Goal: Transaction & Acquisition: Purchase product/service

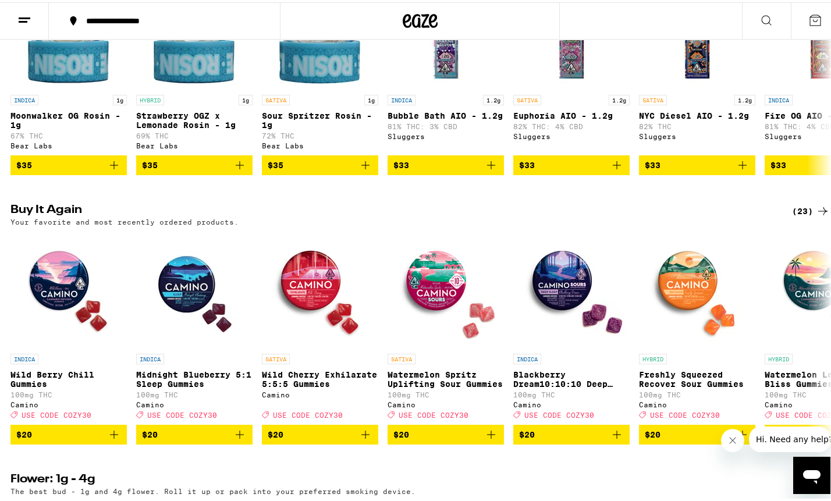
scroll to position [1039, 0]
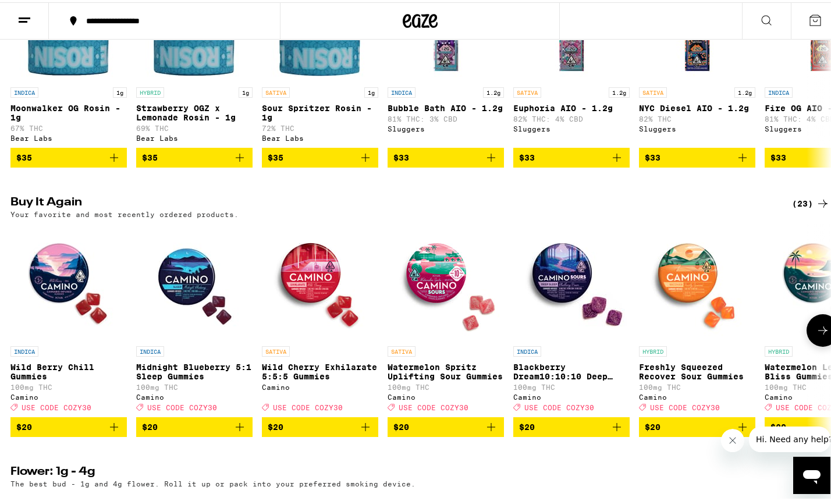
click at [239, 432] on icon "Add to bag" at bounding box center [240, 425] width 14 height 14
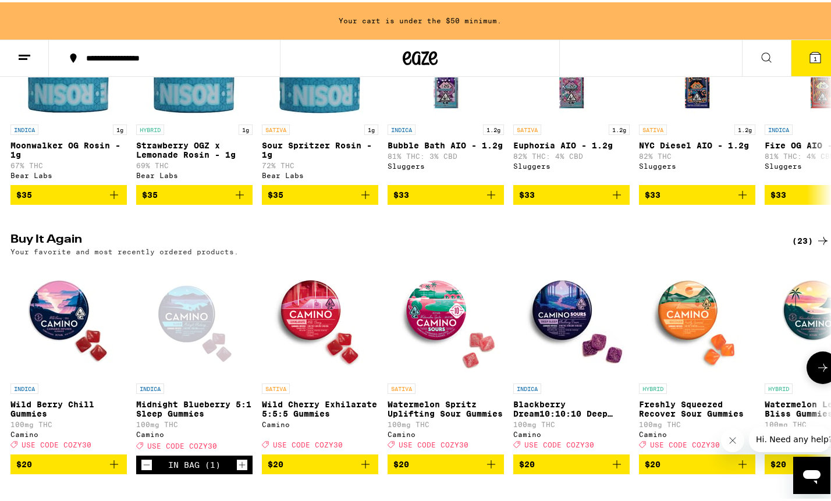
scroll to position [1076, 0]
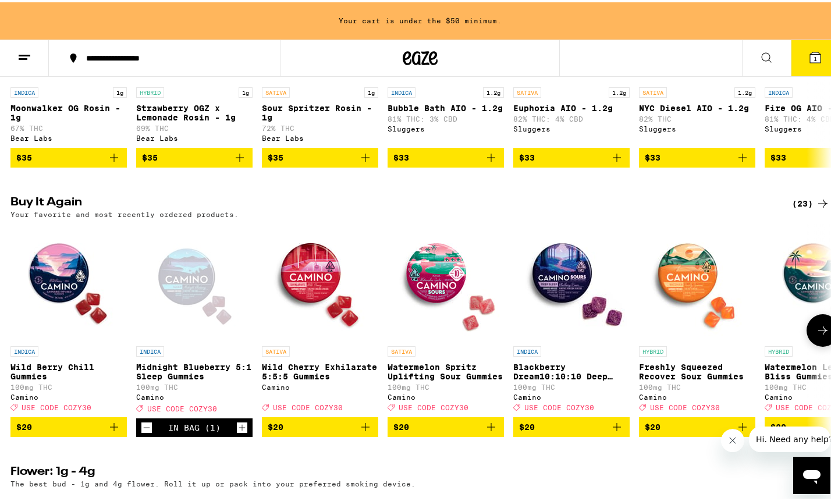
click at [113, 429] on icon "Add to bag" at bounding box center [114, 425] width 8 height 8
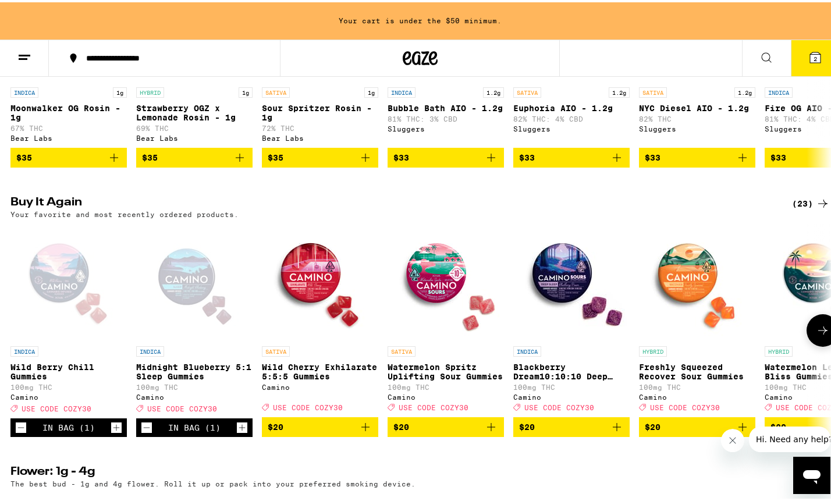
click at [362, 432] on icon "Add to bag" at bounding box center [365, 425] width 14 height 14
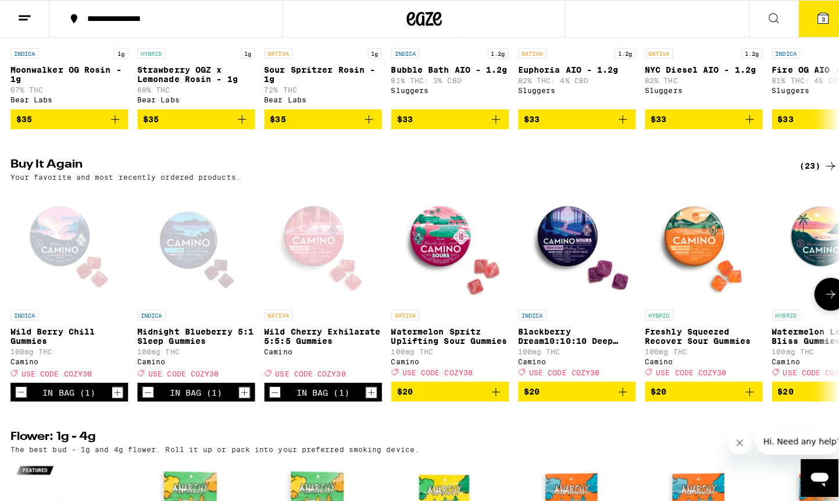
scroll to position [1039, 0]
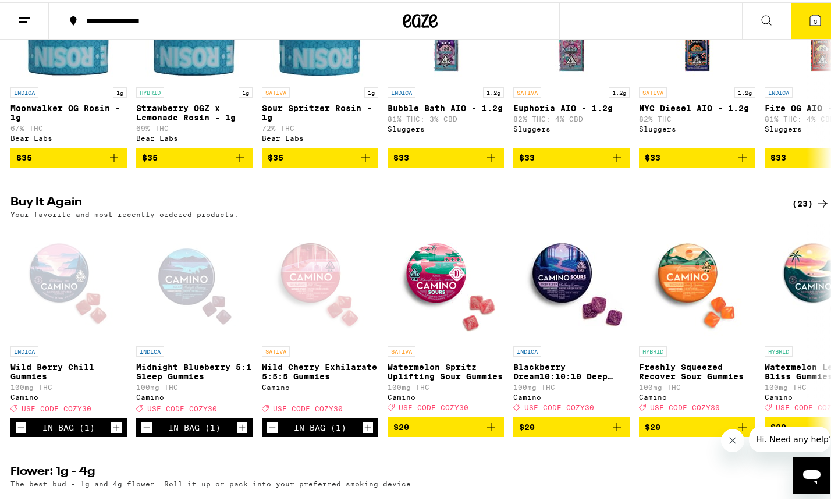
click at [610, 21] on span "3" at bounding box center [814, 19] width 3 height 7
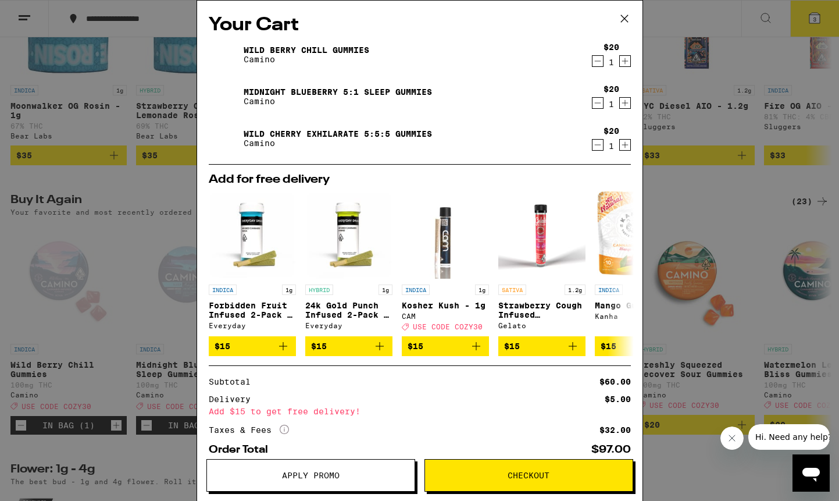
click at [343, 49] on link "Wild Berry Chill Gummies" at bounding box center [307, 49] width 126 height 9
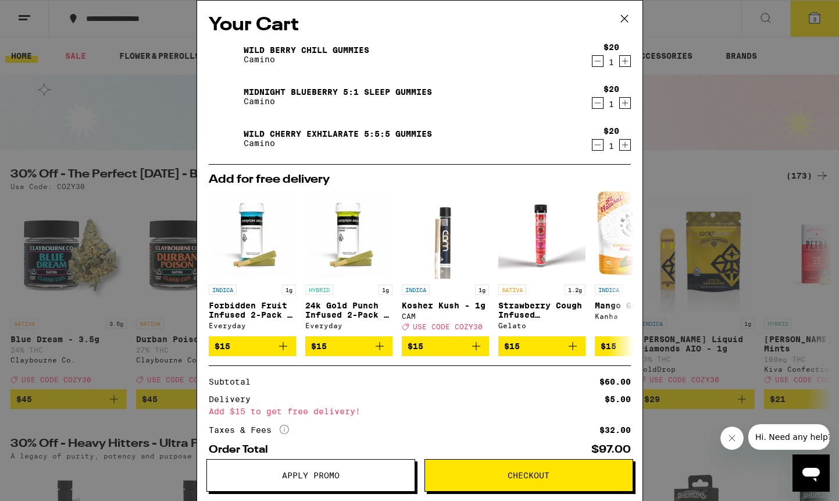
scroll to position [1039, 0]
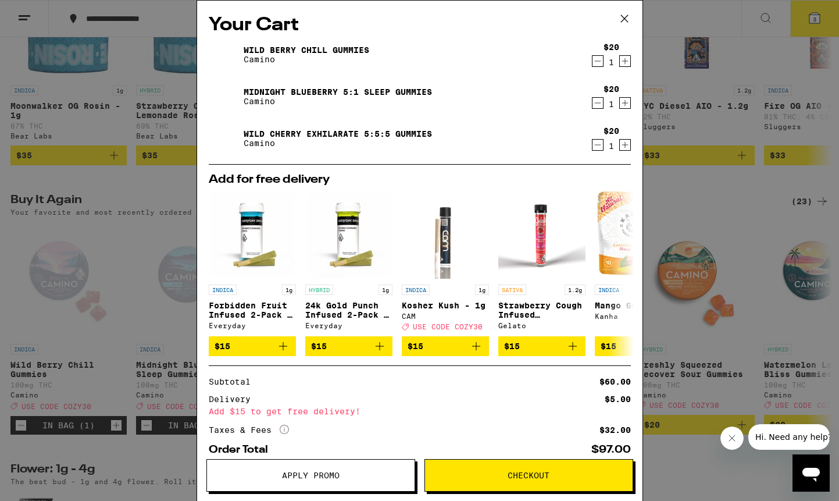
click at [610, 62] on icon "Increment" at bounding box center [625, 61] width 6 height 6
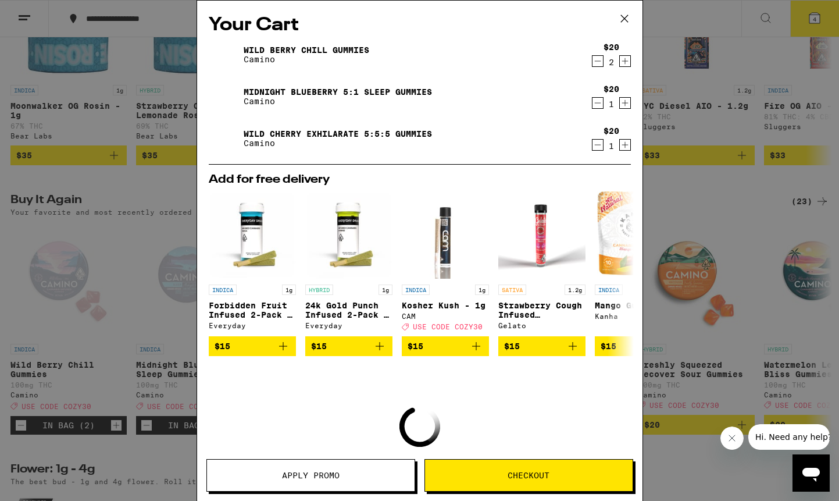
click at [610, 62] on icon "Increment" at bounding box center [625, 61] width 6 height 6
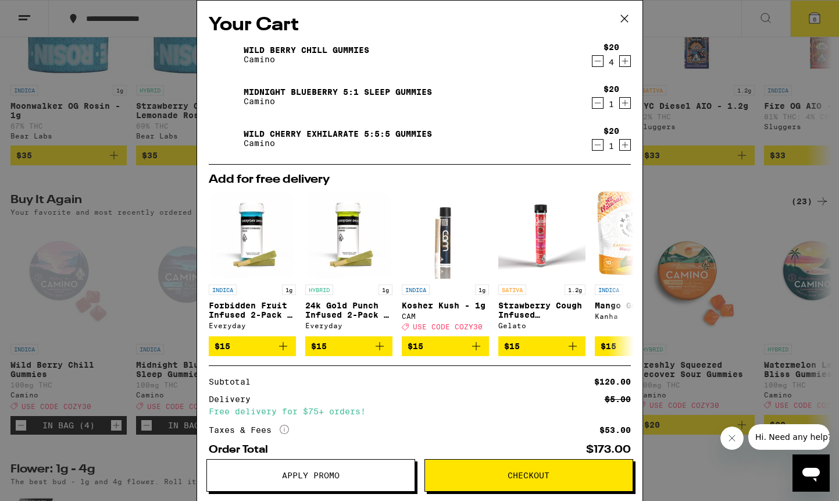
click at [610, 105] on icon "Increment" at bounding box center [625, 103] width 6 height 6
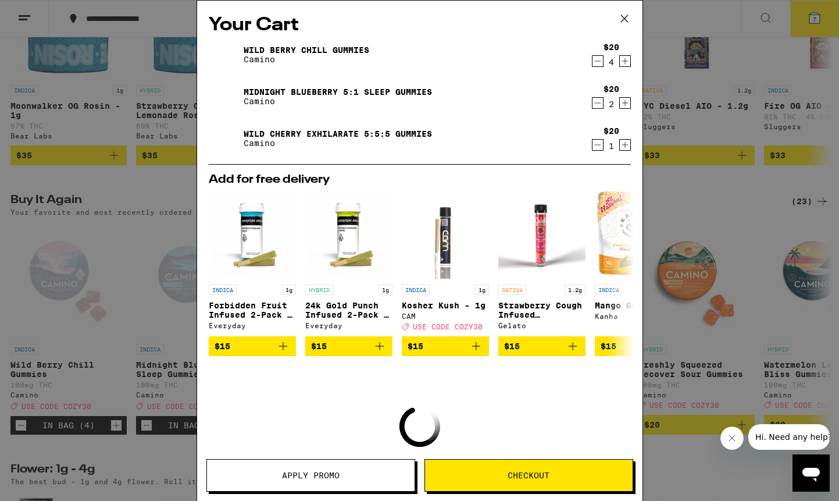
click at [610, 105] on icon "Increment" at bounding box center [625, 103] width 6 height 6
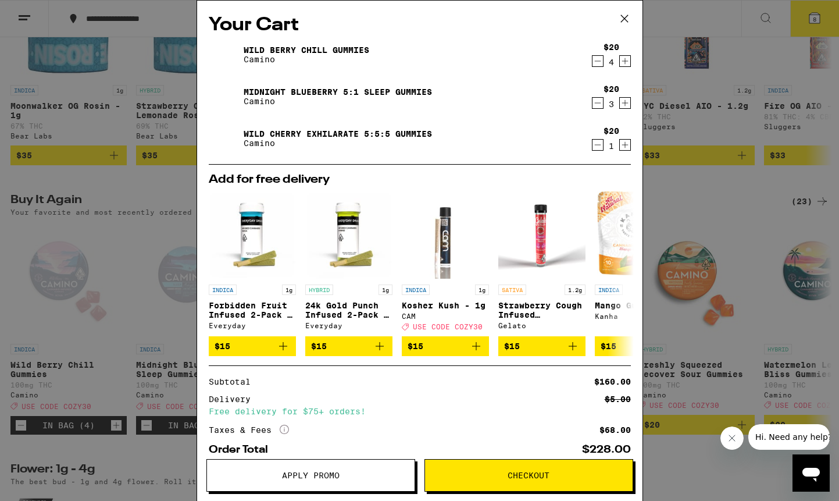
click at [593, 63] on icon "Decrement" at bounding box center [598, 61] width 10 height 14
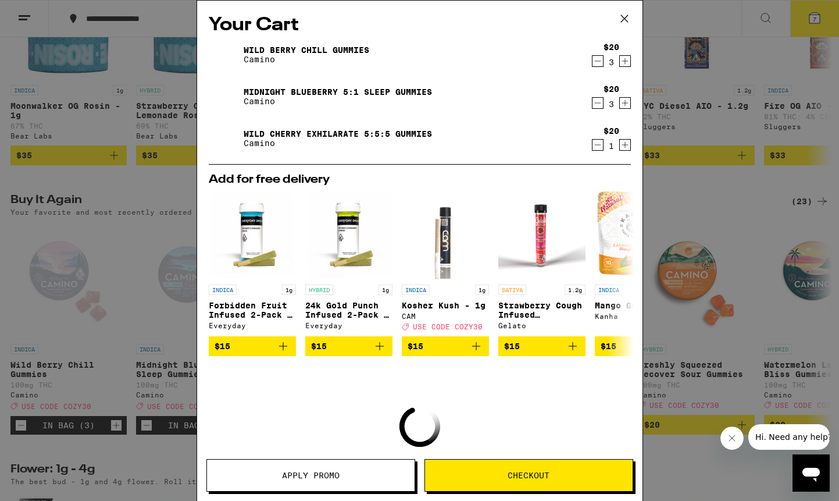
click at [610, 104] on icon "Increment" at bounding box center [625, 103] width 6 height 6
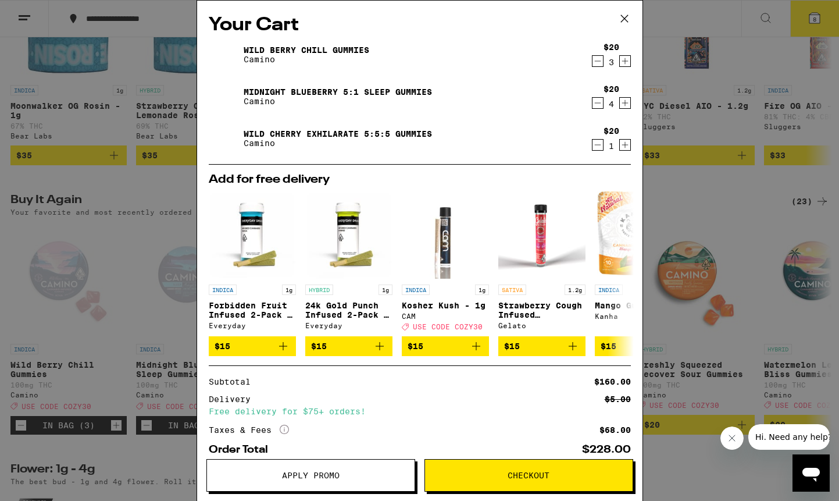
click at [543, 480] on button "Checkout" at bounding box center [529, 475] width 209 height 33
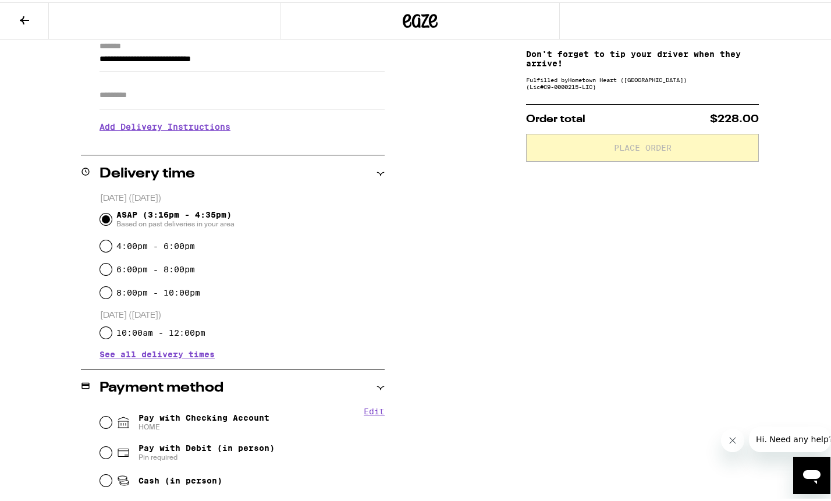
scroll to position [179, 0]
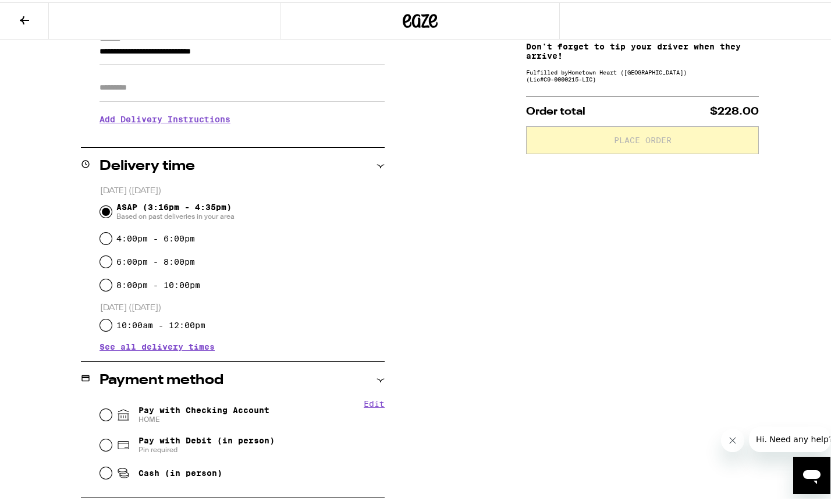
click at [139, 347] on span "See all delivery times" at bounding box center [156, 344] width 115 height 8
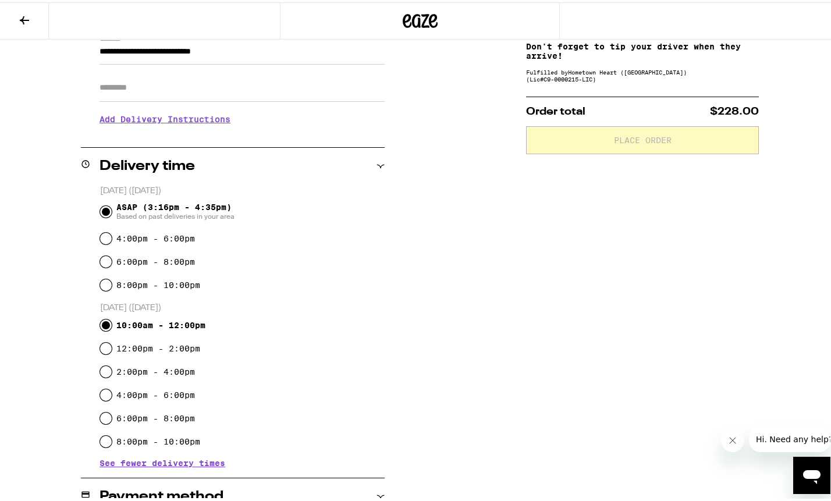
click at [103, 323] on input "10:00am - 12:00pm" at bounding box center [106, 323] width 12 height 12
radio input "true"
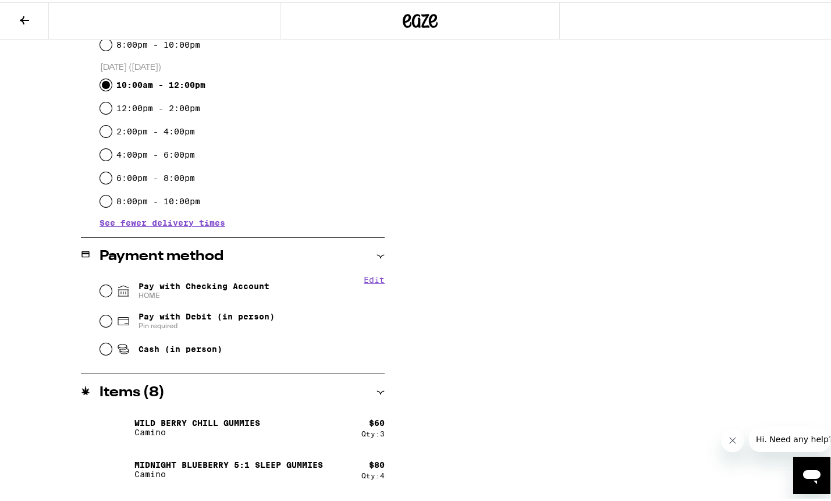
scroll to position [453, 0]
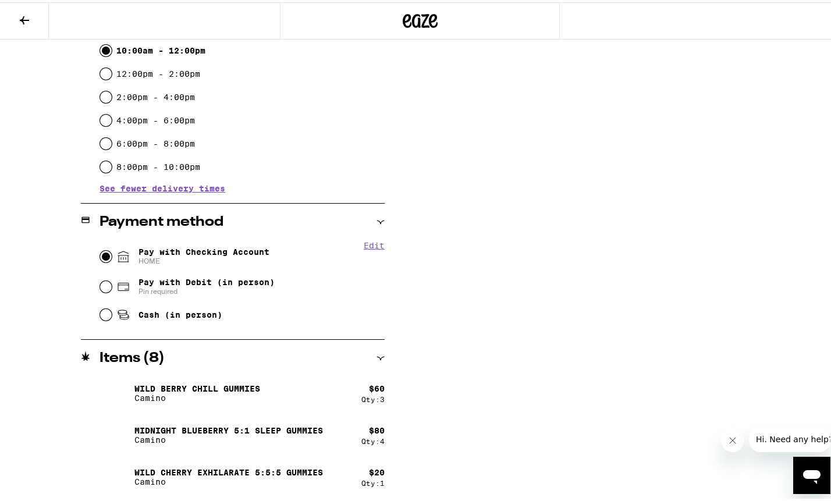
click at [104, 257] on input "Pay with Checking Account HOME" at bounding box center [106, 254] width 12 height 12
radio input "true"
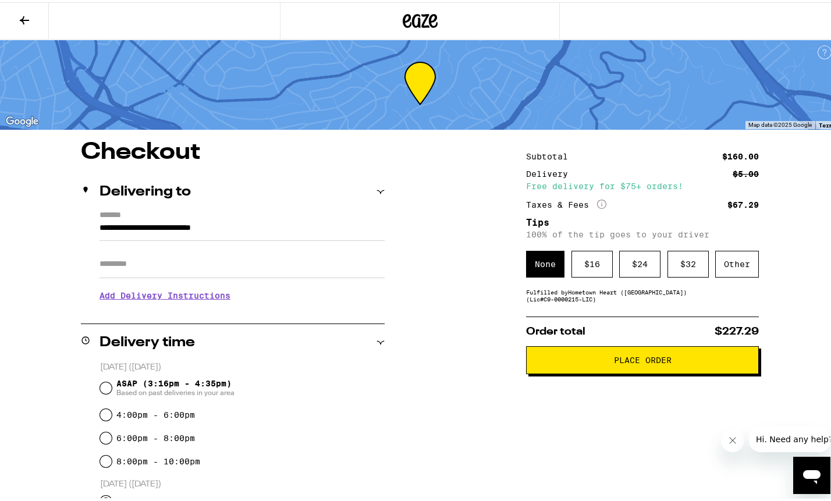
scroll to position [0, 0]
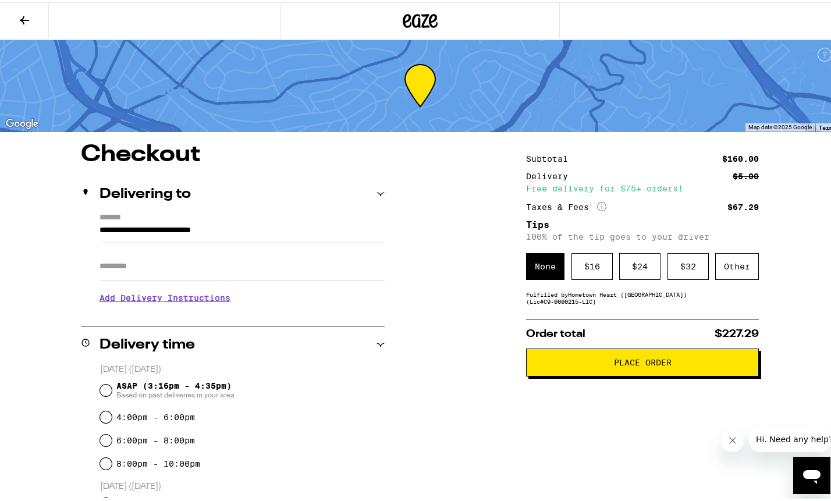
click at [610, 440] on icon "Close message from company" at bounding box center [732, 440] width 6 height 6
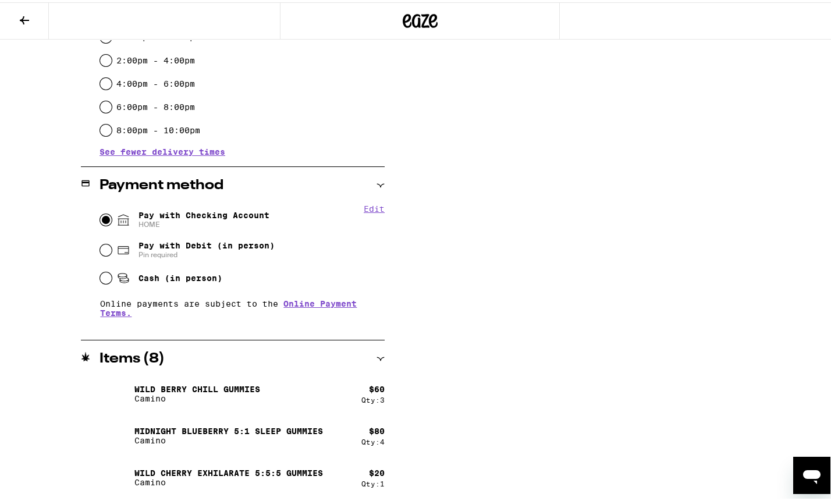
scroll to position [490, 0]
click at [376, 355] on icon at bounding box center [380, 356] width 8 height 8
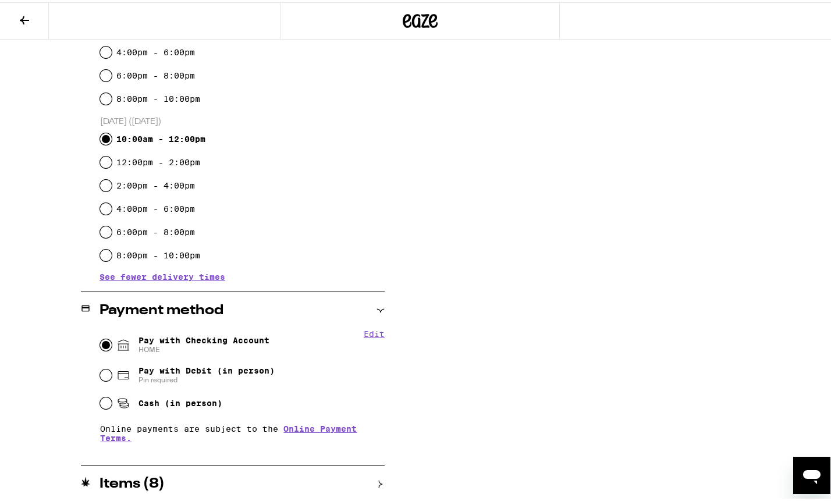
scroll to position [365, 0]
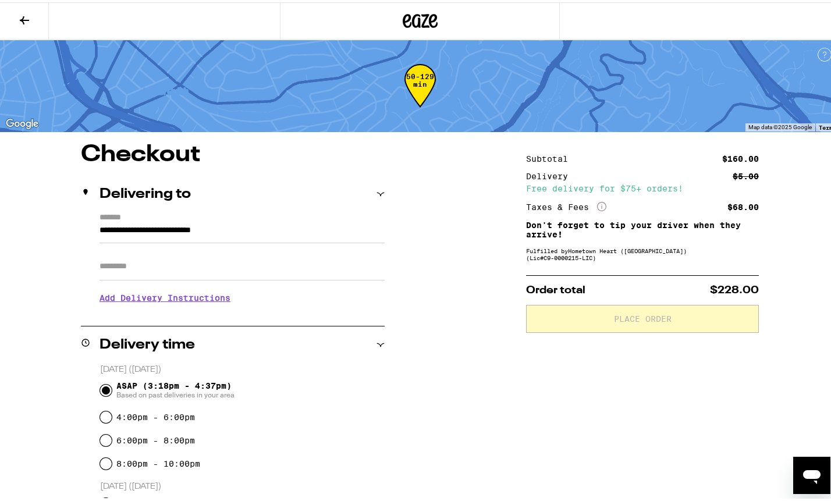
scroll to position [337, 0]
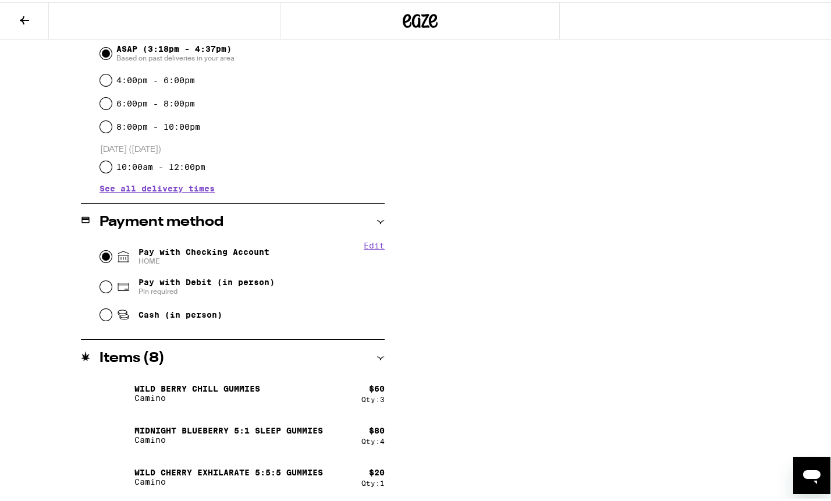
click at [104, 258] on input "Pay with Checking Account HOME" at bounding box center [106, 254] width 12 height 12
radio input "true"
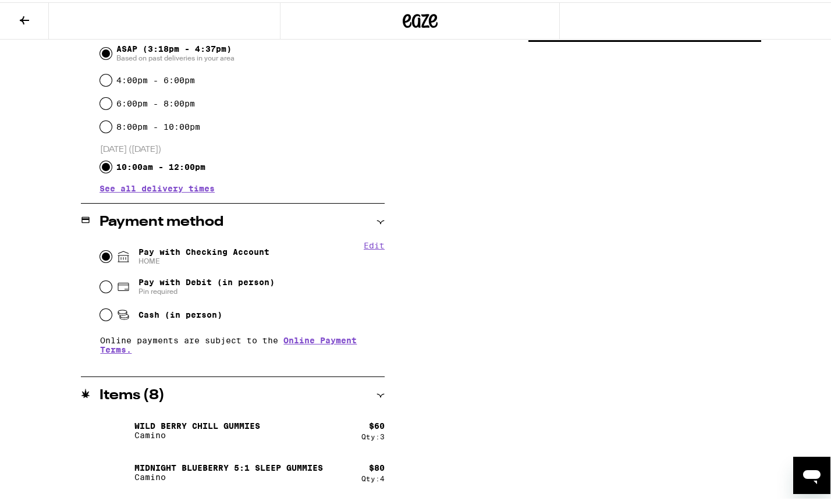
click at [102, 166] on input "10:00am - 12:00pm" at bounding box center [106, 165] width 12 height 12
radio input "true"
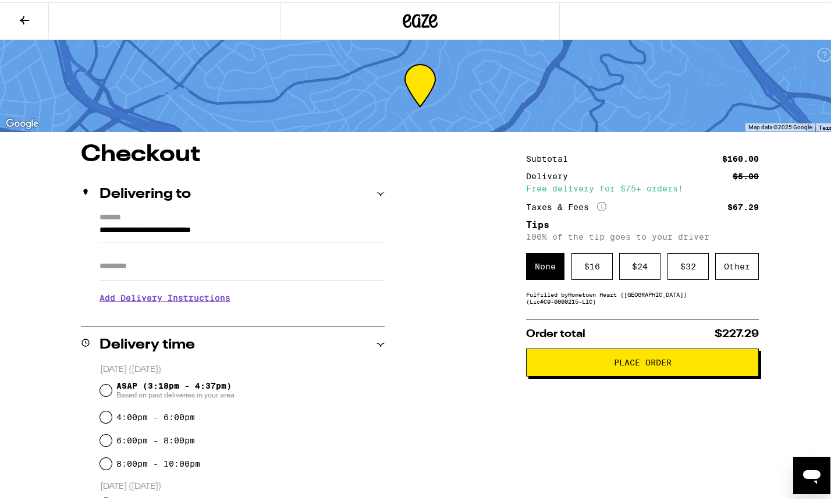
scroll to position [374, 0]
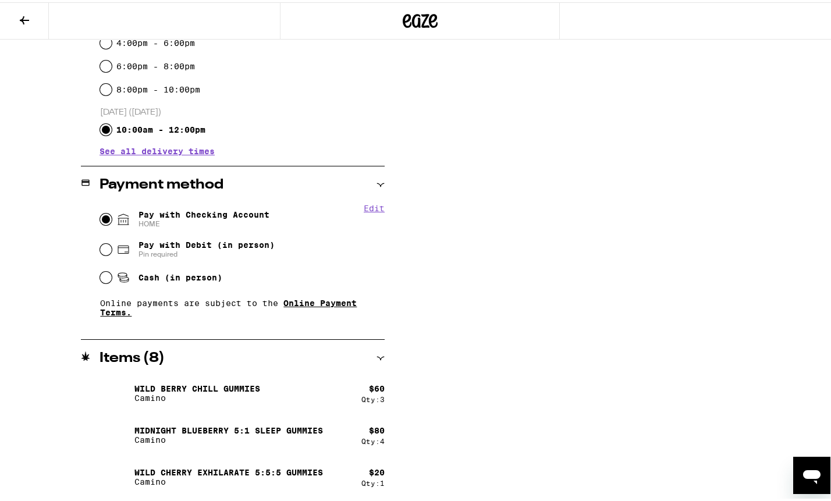
click at [325, 302] on link "Online Payment Terms." at bounding box center [228, 305] width 257 height 19
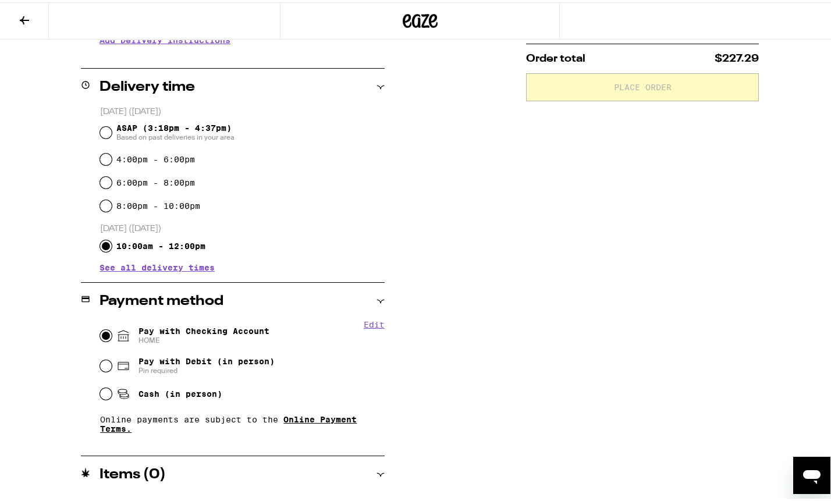
scroll to position [258, 0]
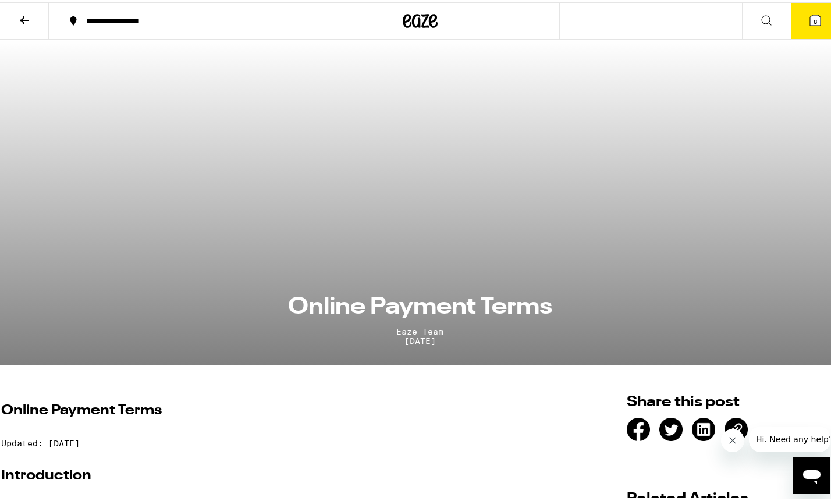
click at [22, 17] on icon at bounding box center [24, 18] width 9 height 8
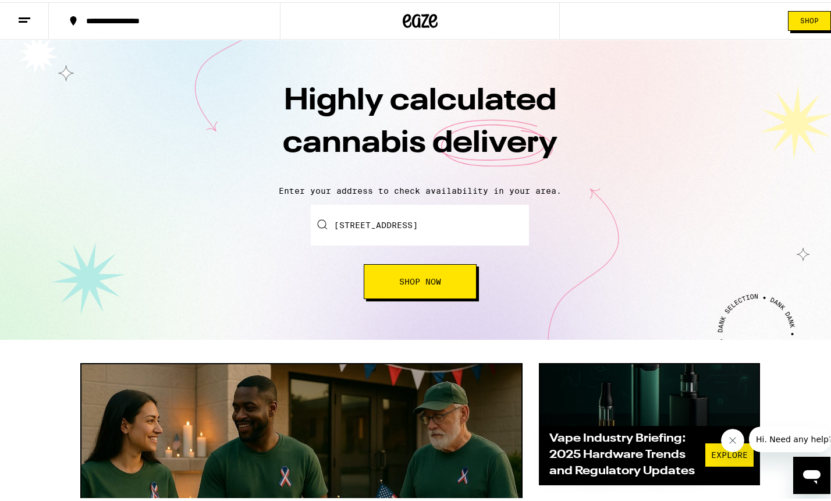
click at [432, 276] on span "Shop Now" at bounding box center [420, 279] width 42 height 8
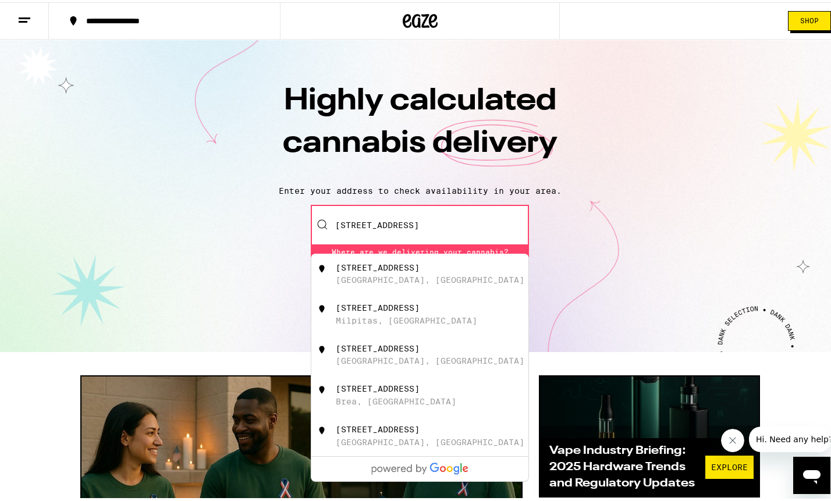
click at [383, 268] on div "[STREET_ADDRESS]" at bounding box center [378, 265] width 84 height 9
type input "[STREET_ADDRESS]"
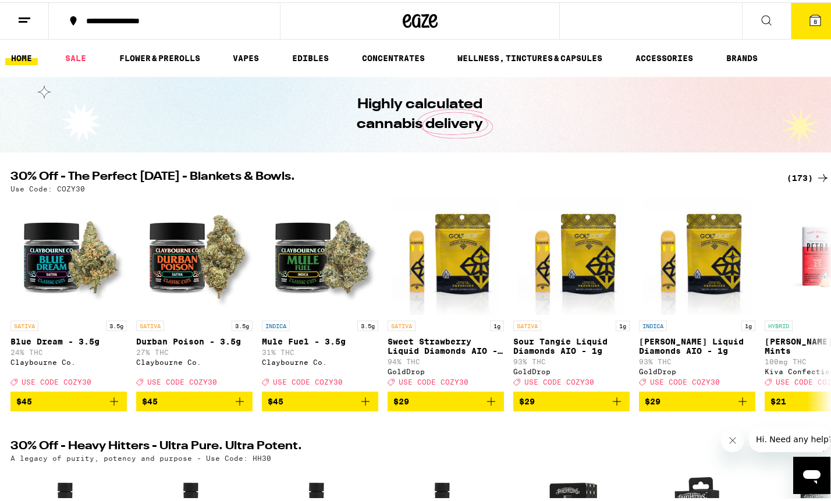
click at [813, 17] on span "8" at bounding box center [814, 19] width 3 height 7
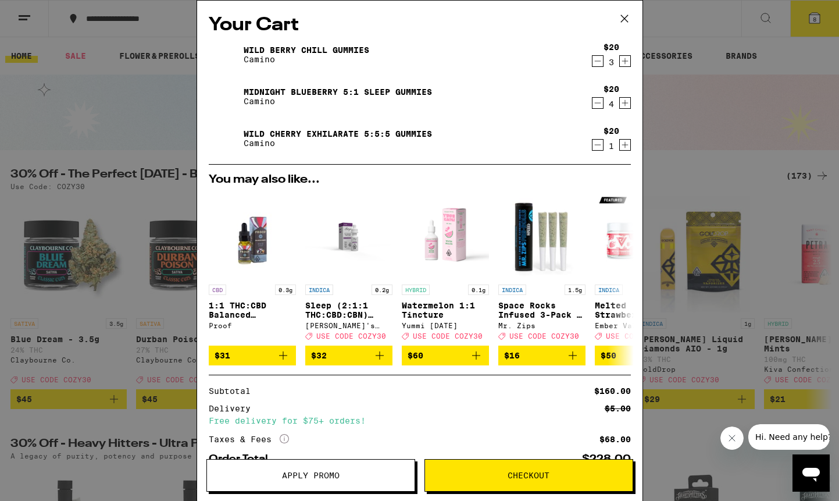
click at [306, 476] on span "Apply Promo" at bounding box center [311, 475] width 58 height 8
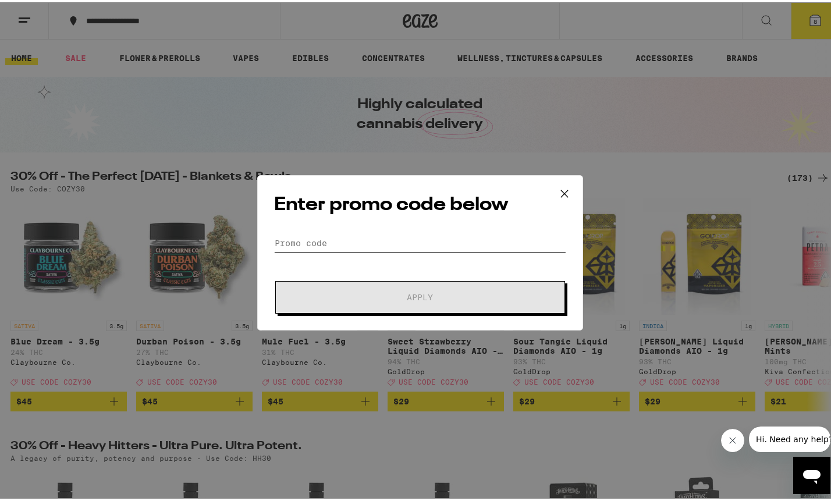
click at [333, 240] on input "Promo Code" at bounding box center [420, 240] width 292 height 17
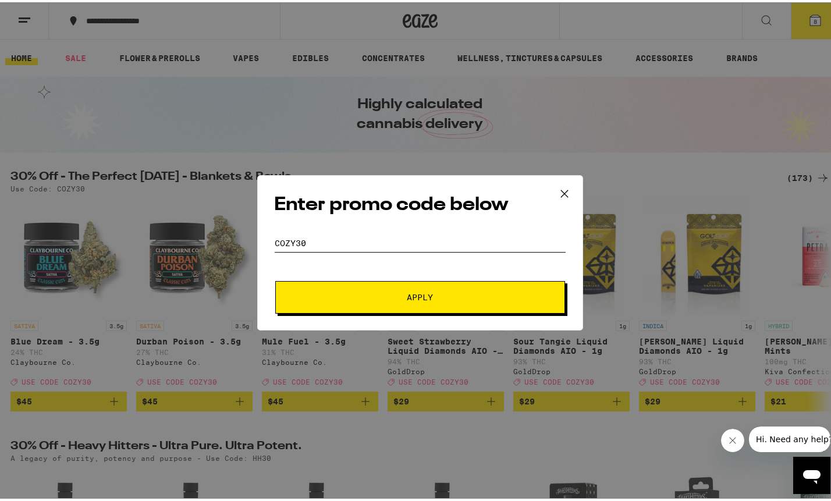
type input "COZY30"
click at [358, 300] on button "Apply" at bounding box center [420, 295] width 290 height 33
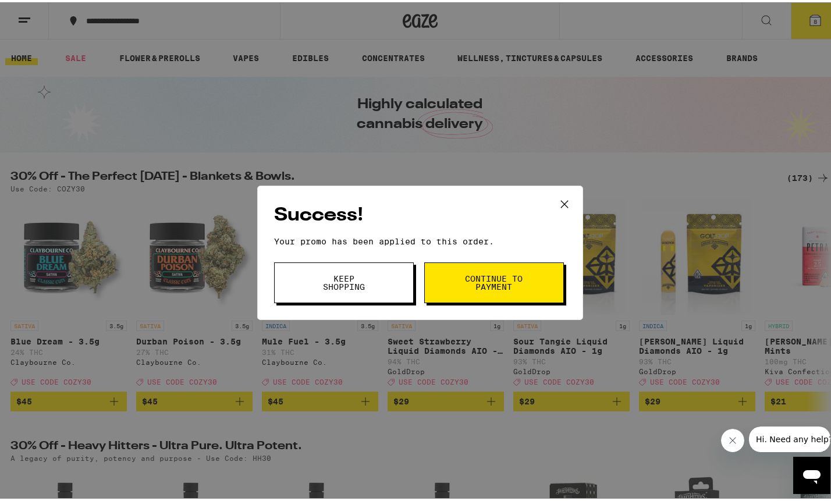
click at [500, 282] on span "Continue to payment" at bounding box center [493, 280] width 59 height 16
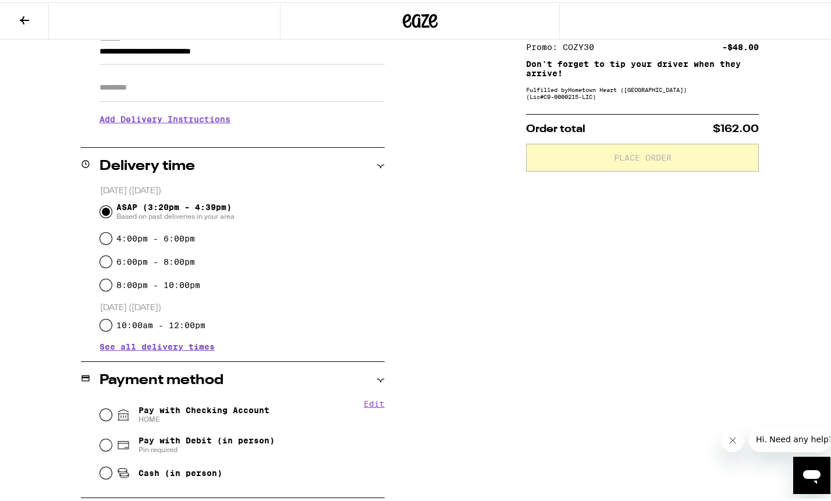
scroll to position [202, 0]
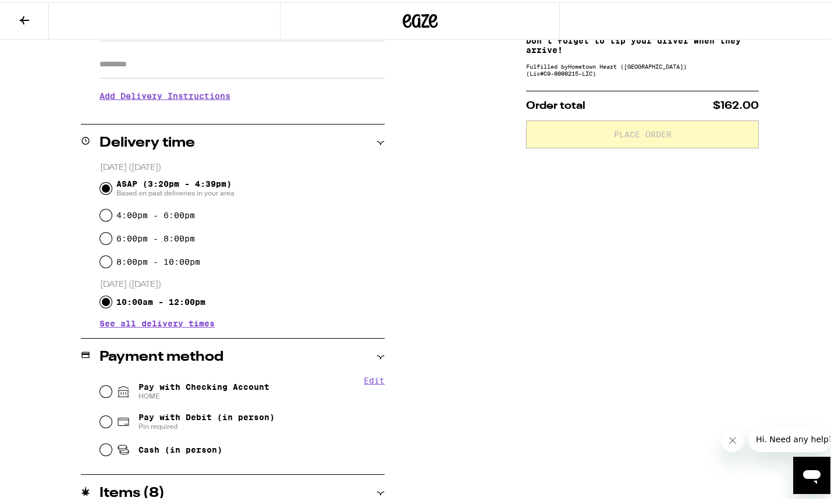
click at [104, 304] on input "10:00am - 12:00pm" at bounding box center [106, 300] width 12 height 12
radio input "true"
click at [103, 391] on input "Pay with Checking Account HOME" at bounding box center [106, 389] width 12 height 12
radio input "true"
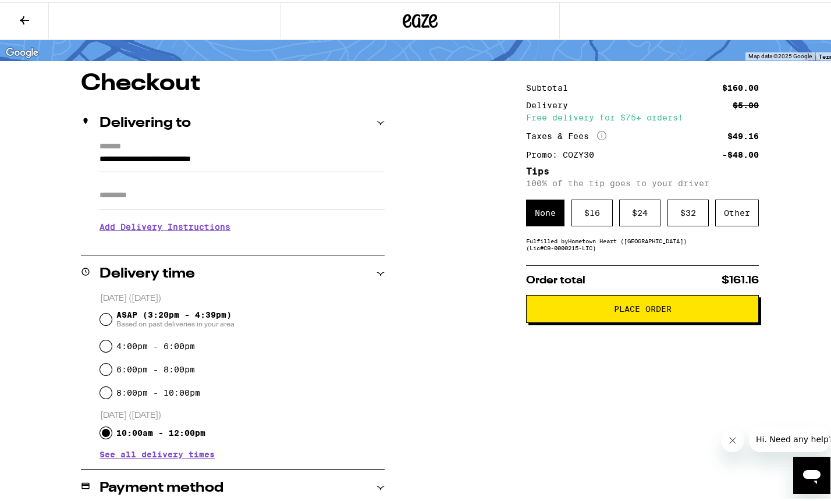
scroll to position [48, 0]
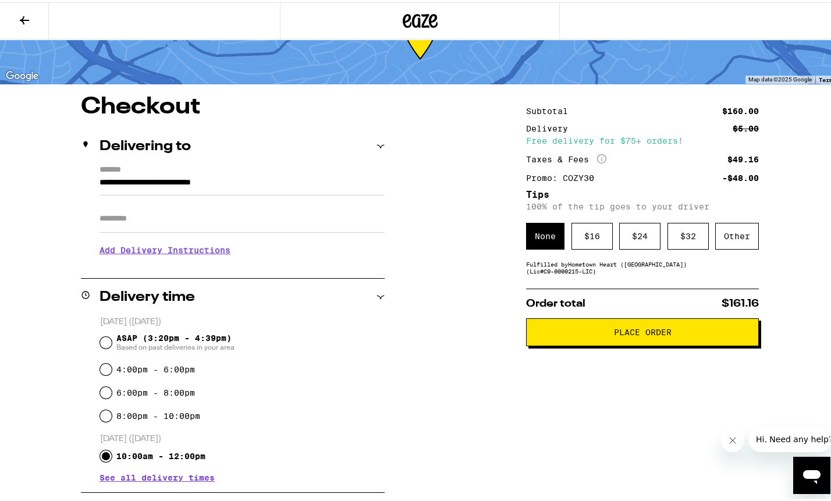
click at [602, 334] on span "Place Order" at bounding box center [642, 330] width 213 height 8
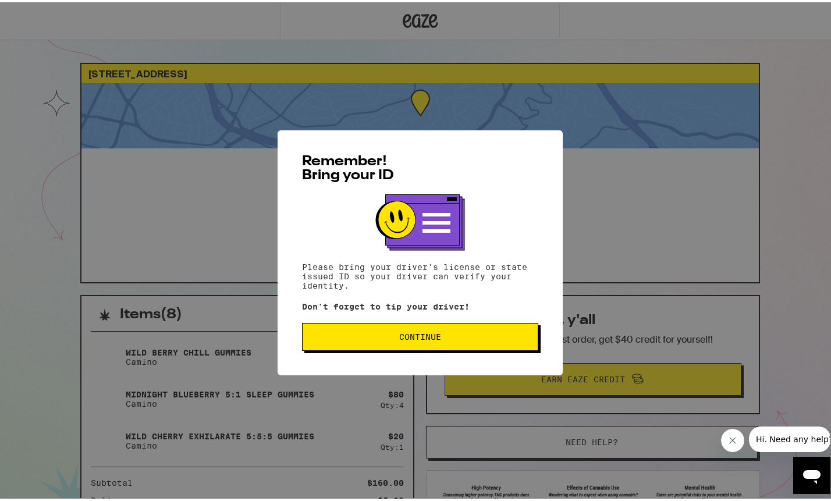
click at [377, 337] on span "Continue" at bounding box center [420, 334] width 216 height 8
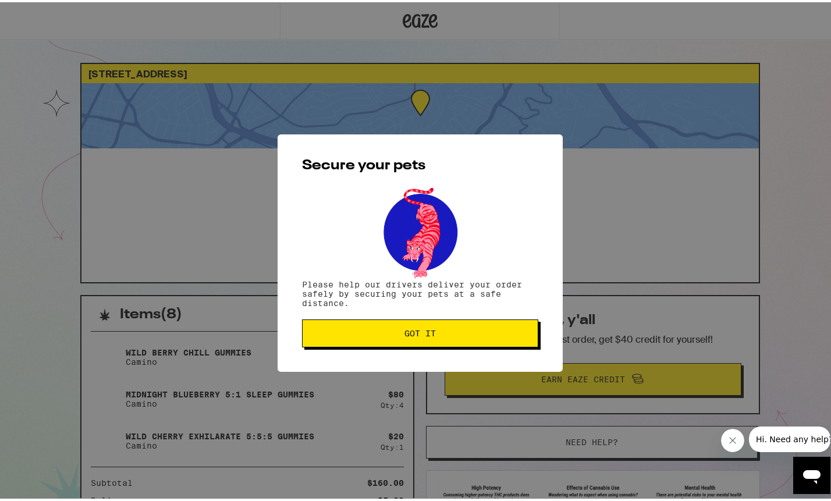
click at [377, 337] on button "Got it" at bounding box center [420, 331] width 236 height 28
